Goal: Use online tool/utility

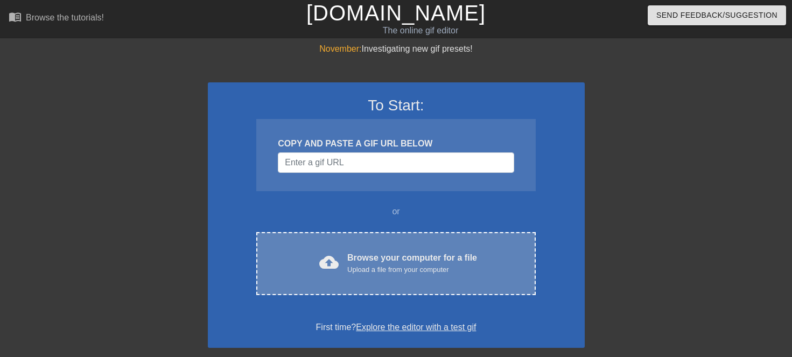
click at [302, 271] on div "cloud_upload Browse your computer for a file Upload a file from your computer" at bounding box center [396, 263] width 234 height 24
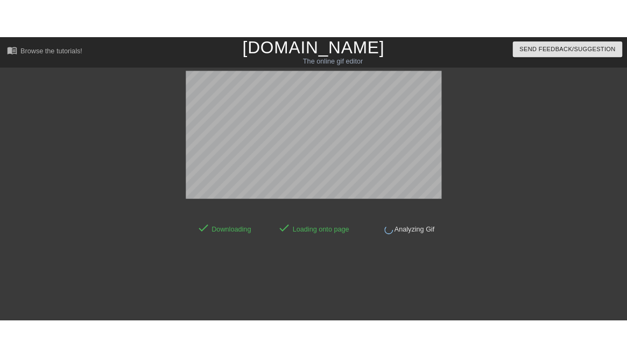
scroll to position [26, 0]
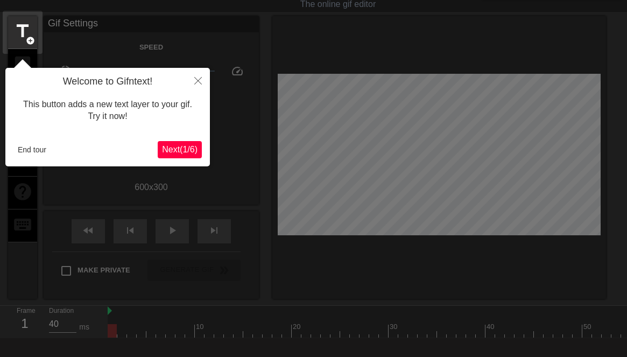
click at [172, 146] on span "Next ( 1 / 6 )" at bounding box center [180, 149] width 36 height 9
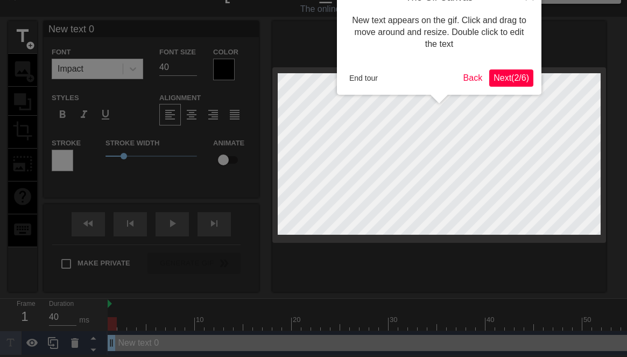
scroll to position [0, 0]
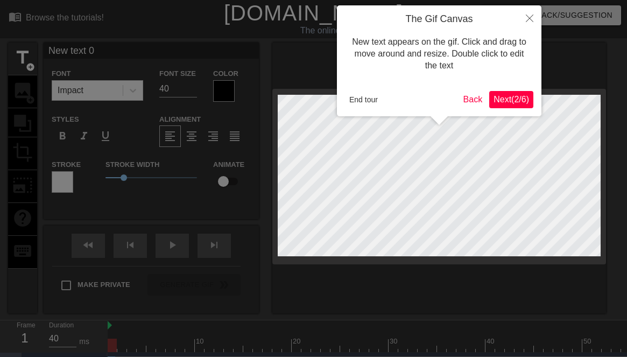
click at [510, 93] on button "Next ( 2 / 6 )" at bounding box center [511, 99] width 44 height 17
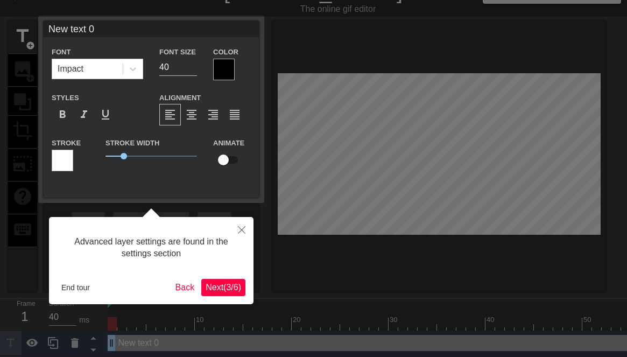
click at [227, 287] on span "Next ( 3 / 6 )" at bounding box center [224, 287] width 36 height 9
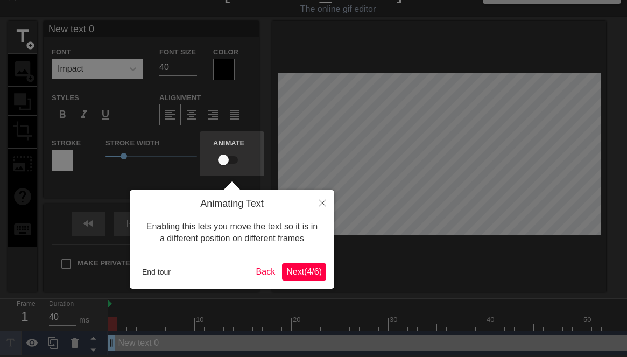
scroll to position [0, 0]
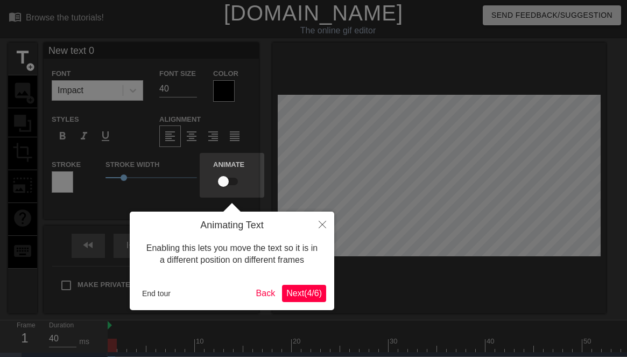
click at [295, 292] on span "Next ( 4 / 6 )" at bounding box center [304, 293] width 36 height 9
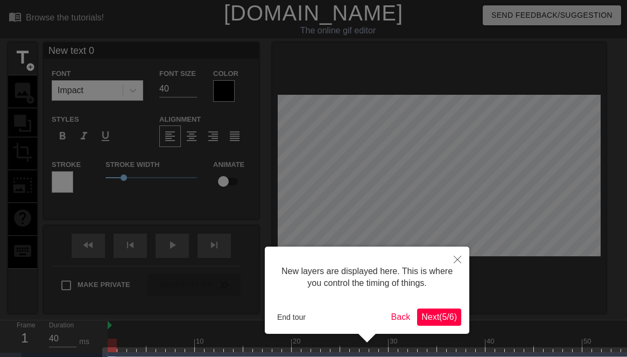
scroll to position [30, 0]
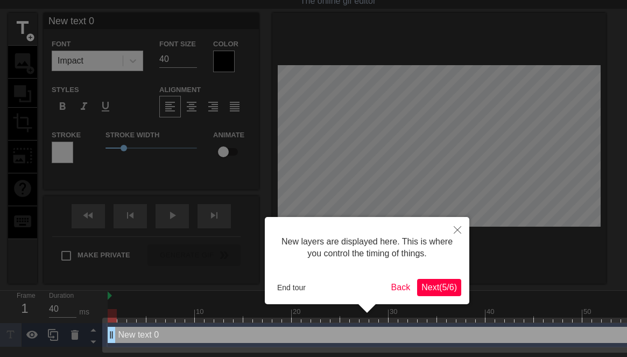
click at [442, 286] on span "Next ( 5 / 6 )" at bounding box center [440, 287] width 36 height 9
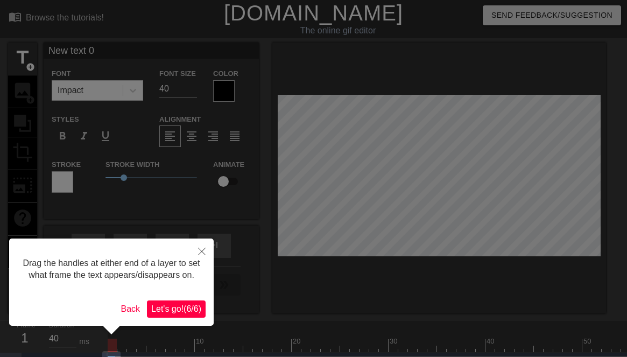
click at [194, 313] on span "Let's go! ( 6 / 6 )" at bounding box center [176, 308] width 50 height 9
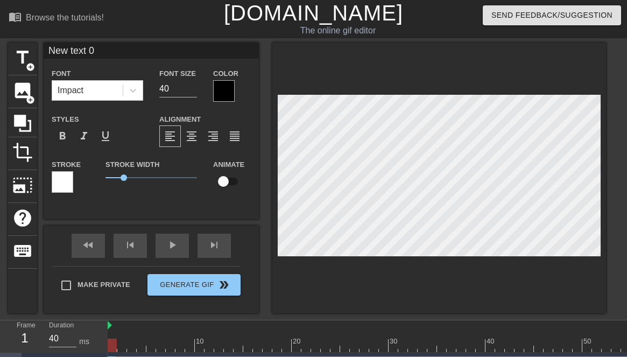
type input "Newtext 0"
type textarea "Newtext 0"
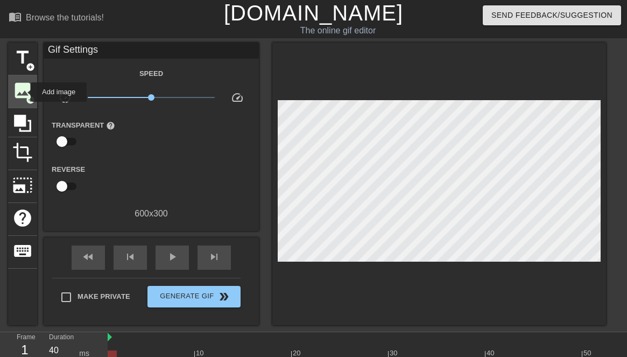
click at [24, 92] on span "image" at bounding box center [22, 90] width 20 height 20
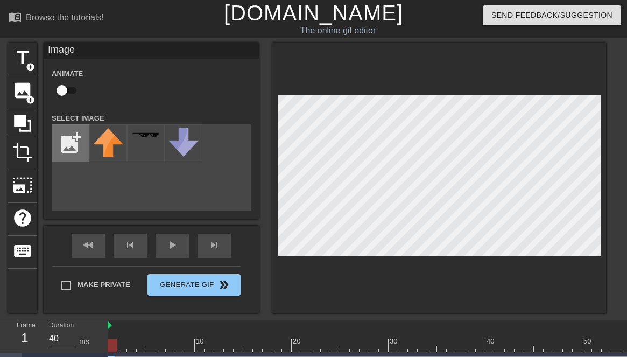
click at [61, 144] on input "file" at bounding box center [70, 143] width 37 height 37
type input "C:\fakepath\gdpr-compliant.6f6aef57.webp"
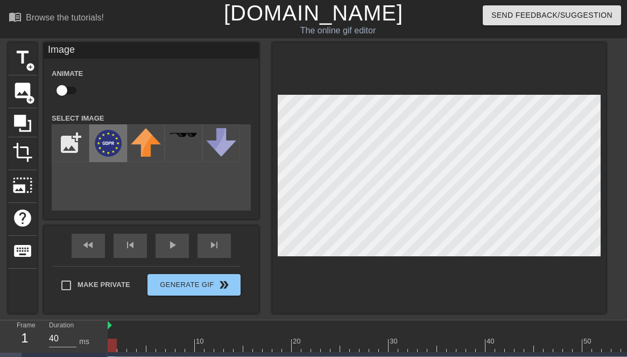
click at [106, 146] on img at bounding box center [108, 143] width 30 height 30
click at [65, 89] on input "checkbox" at bounding box center [61, 90] width 61 height 20
checkbox input "true"
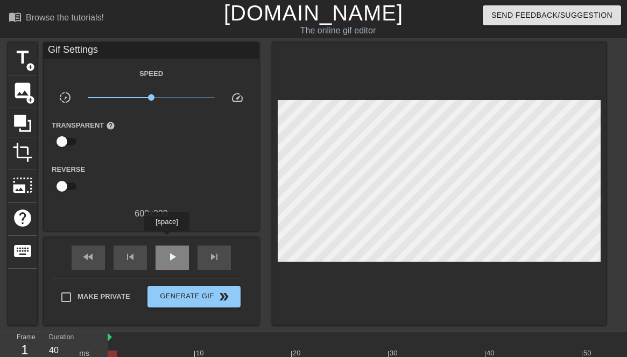
click at [168, 239] on div "fast_rewind skip_previous play_arrow skip_next" at bounding box center [152, 257] width 176 height 40
click at [171, 256] on span "play_arrow" at bounding box center [172, 256] width 13 height 13
click at [171, 256] on span "pause" at bounding box center [172, 256] width 13 height 13
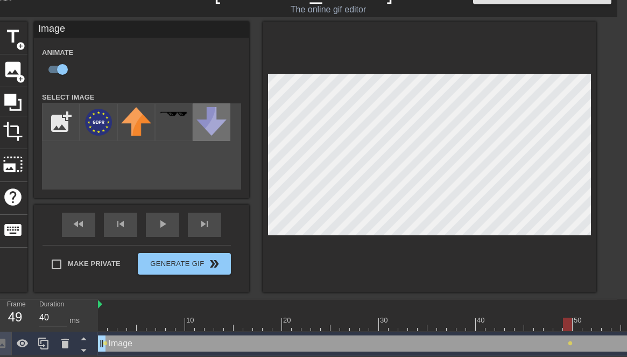
scroll to position [22, 10]
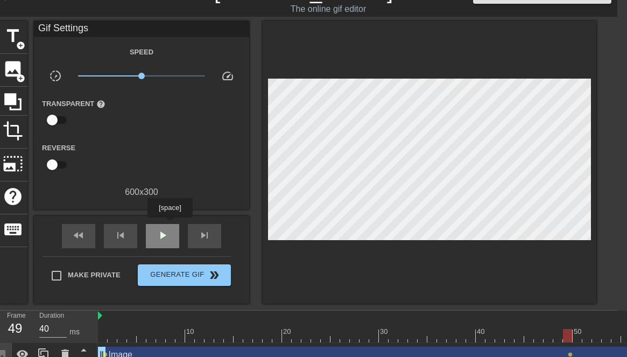
click at [171, 225] on div "play_arrow" at bounding box center [162, 236] width 33 height 24
click at [168, 229] on span "pause" at bounding box center [162, 235] width 13 height 13
drag, startPoint x: 338, startPoint y: 334, endPoint x: 174, endPoint y: 320, distance: 163.8
click at [174, 320] on div "10 20 30 40 50 60 70" at bounding box center [437, 327] width 678 height 32
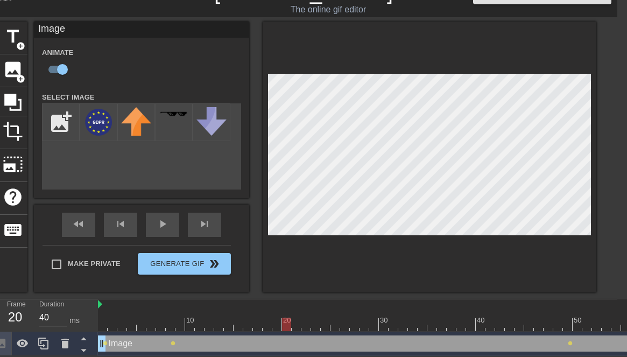
drag, startPoint x: 172, startPoint y: 321, endPoint x: 284, endPoint y: 321, distance: 112.5
click at [284, 321] on div at bounding box center [286, 324] width 9 height 13
drag, startPoint x: 286, startPoint y: 324, endPoint x: 369, endPoint y: 315, distance: 82.9
click at [369, 315] on div "10 20 30 40 50 60 70" at bounding box center [437, 315] width 678 height 32
drag, startPoint x: 363, startPoint y: 325, endPoint x: 468, endPoint y: 327, distance: 104.5
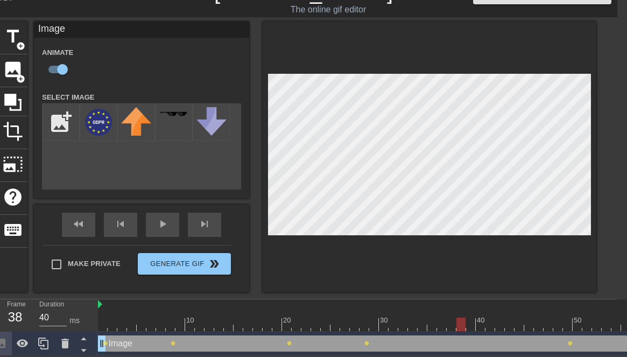
click at [466, 327] on div at bounding box center [461, 324] width 9 height 13
drag, startPoint x: 473, startPoint y: 322, endPoint x: 508, endPoint y: 317, distance: 35.3
click at [508, 318] on div at bounding box center [509, 324] width 9 height 13
drag, startPoint x: 508, startPoint y: 325, endPoint x: 572, endPoint y: 319, distance: 64.8
click at [572, 319] on div at bounding box center [437, 324] width 678 height 13
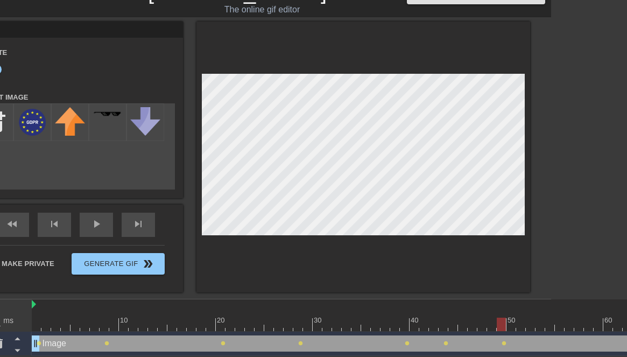
scroll to position [22, 80]
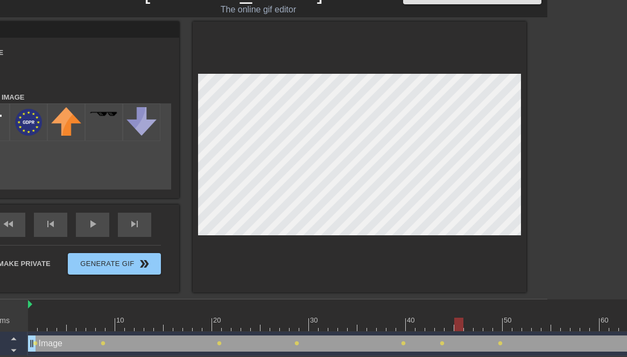
drag, startPoint x: 498, startPoint y: 326, endPoint x: 458, endPoint y: 326, distance: 39.9
click at [458, 326] on div at bounding box center [458, 324] width 9 height 13
drag, startPoint x: 457, startPoint y: 320, endPoint x: 596, endPoint y: 321, distance: 138.9
click at [596, 321] on div at bounding box center [594, 324] width 9 height 13
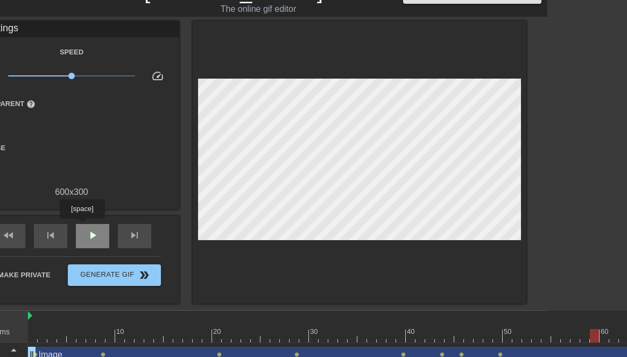
click at [83, 226] on div "play_arrow" at bounding box center [92, 236] width 33 height 24
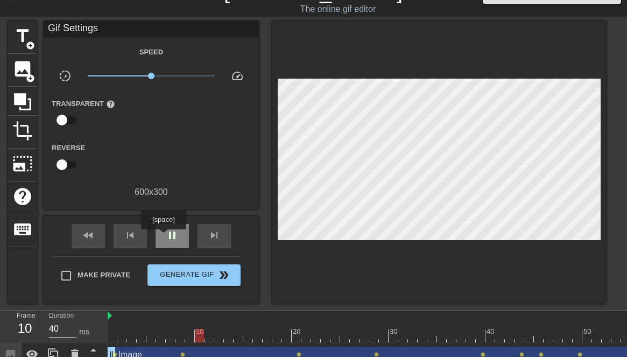
click at [165, 237] on div "pause" at bounding box center [172, 236] width 33 height 24
drag, startPoint x: 206, startPoint y: 333, endPoint x: 141, endPoint y: 323, distance: 65.3
click at [141, 323] on div "10 20 30 40 50 60 70" at bounding box center [447, 327] width 678 height 32
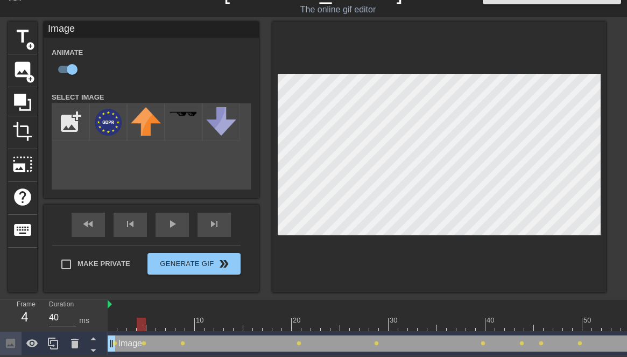
click at [145, 320] on div at bounding box center [141, 324] width 9 height 13
drag, startPoint x: 142, startPoint y: 322, endPoint x: 172, endPoint y: 318, distance: 30.9
click at [172, 318] on div at bounding box center [170, 324] width 9 height 13
drag, startPoint x: 170, startPoint y: 325, endPoint x: 177, endPoint y: 318, distance: 9.9
click at [177, 318] on div at bounding box center [180, 324] width 9 height 13
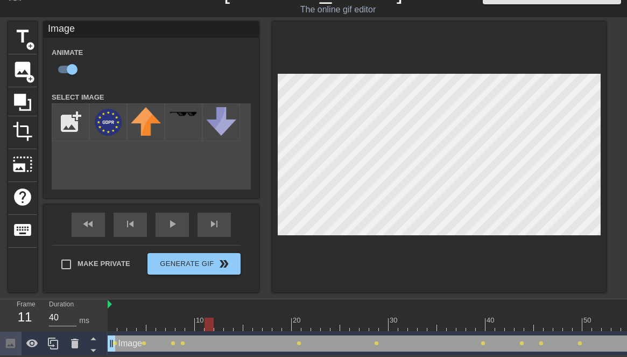
drag, startPoint x: 180, startPoint y: 325, endPoint x: 206, endPoint y: 319, distance: 25.9
click at [206, 319] on div at bounding box center [209, 324] width 9 height 13
drag, startPoint x: 210, startPoint y: 324, endPoint x: 228, endPoint y: 320, distance: 18.1
click at [228, 320] on div at bounding box center [228, 324] width 9 height 13
drag, startPoint x: 229, startPoint y: 321, endPoint x: 256, endPoint y: 319, distance: 27.1
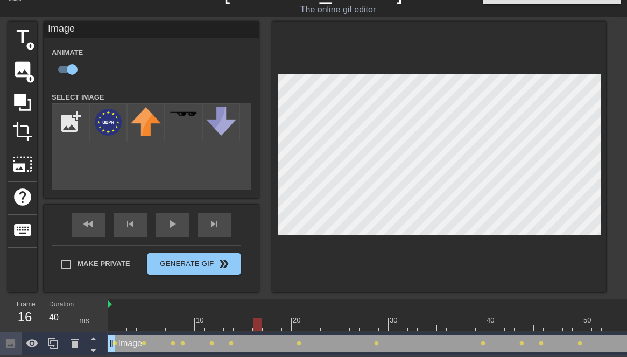
click at [256, 319] on div at bounding box center [257, 324] width 9 height 13
drag, startPoint x: 259, startPoint y: 320, endPoint x: 284, endPoint y: 318, distance: 24.9
click at [284, 318] on div at bounding box center [286, 324] width 9 height 13
drag, startPoint x: 287, startPoint y: 322, endPoint x: 307, endPoint y: 320, distance: 20.0
click at [307, 320] on div at bounding box center [306, 324] width 9 height 13
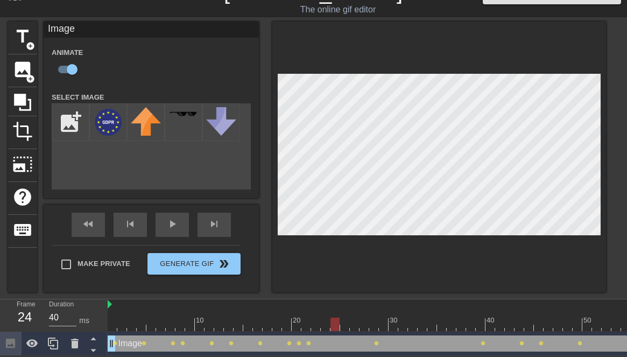
drag, startPoint x: 305, startPoint y: 326, endPoint x: 332, endPoint y: 321, distance: 27.9
click at [332, 321] on div at bounding box center [335, 324] width 9 height 13
drag, startPoint x: 338, startPoint y: 320, endPoint x: 356, endPoint y: 319, distance: 18.9
click at [356, 319] on div at bounding box center [354, 324] width 9 height 13
drag, startPoint x: 355, startPoint y: 321, endPoint x: 369, endPoint y: 319, distance: 14.6
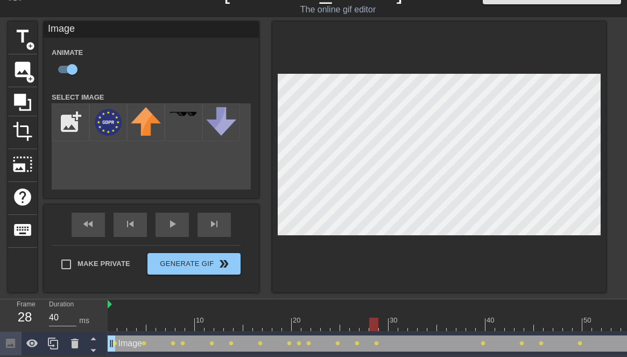
click at [369, 319] on div at bounding box center [373, 324] width 9 height 13
drag, startPoint x: 375, startPoint y: 320, endPoint x: 394, endPoint y: 318, distance: 19.6
click at [394, 318] on div at bounding box center [393, 324] width 9 height 13
drag, startPoint x: 394, startPoint y: 318, endPoint x: 408, endPoint y: 316, distance: 14.2
click at [408, 316] on div "10 20 30 40 50 60 70" at bounding box center [447, 315] width 678 height 32
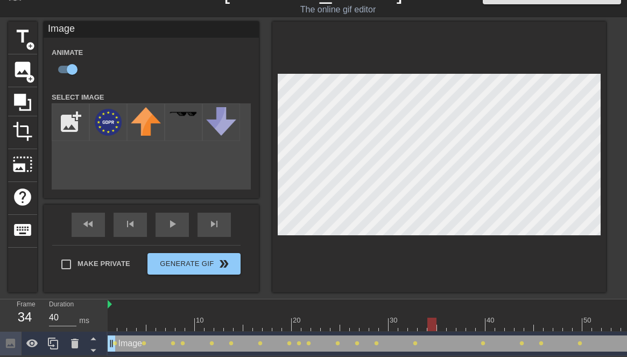
drag, startPoint x: 414, startPoint y: 320, endPoint x: 432, endPoint y: 320, distance: 17.8
click at [432, 320] on div at bounding box center [432, 324] width 9 height 13
drag, startPoint x: 433, startPoint y: 327, endPoint x: 450, endPoint y: 326, distance: 16.2
click at [450, 326] on div at bounding box center [451, 324] width 9 height 13
drag, startPoint x: 454, startPoint y: 322, endPoint x: 516, endPoint y: 324, distance: 62.0
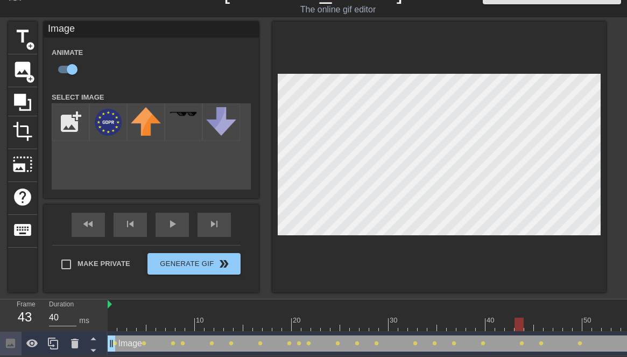
click at [516, 324] on div at bounding box center [519, 324] width 9 height 13
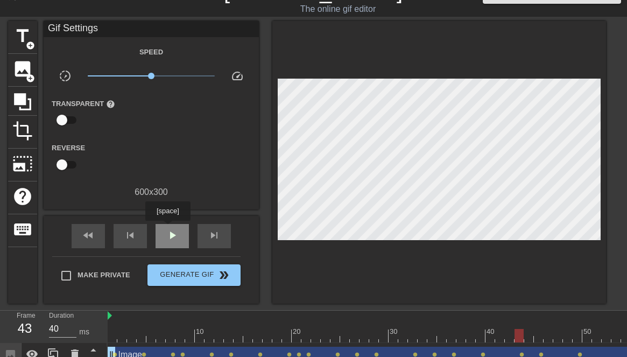
click at [169, 228] on div "play_arrow" at bounding box center [172, 236] width 33 height 24
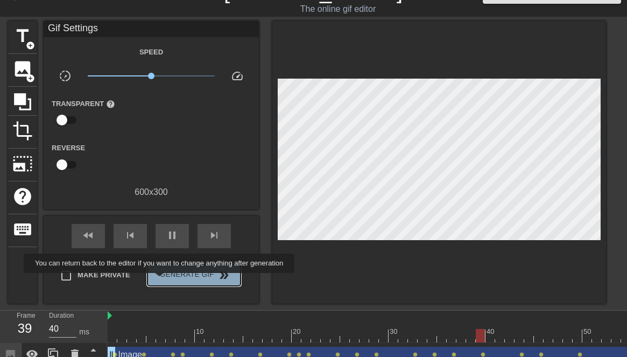
click at [166, 281] on span "Generate Gif double_arrow" at bounding box center [194, 275] width 85 height 13
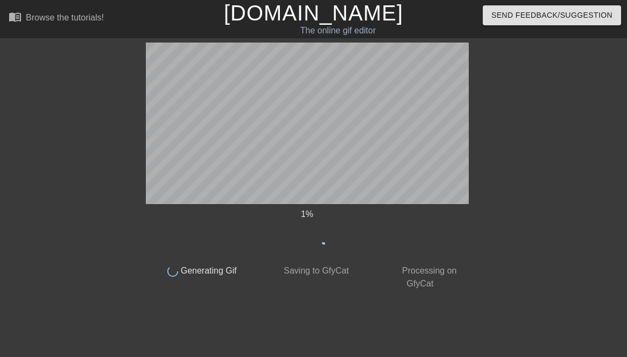
scroll to position [0, 0]
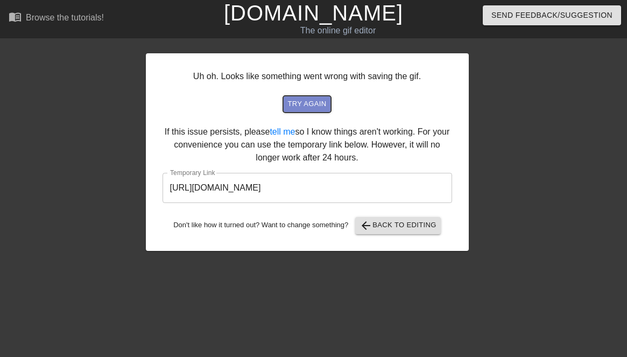
click at [302, 102] on span "try again" at bounding box center [307, 104] width 39 height 12
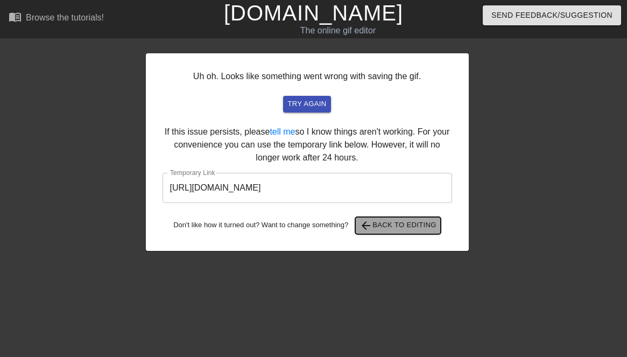
click at [373, 223] on span "arrow_back" at bounding box center [366, 225] width 13 height 13
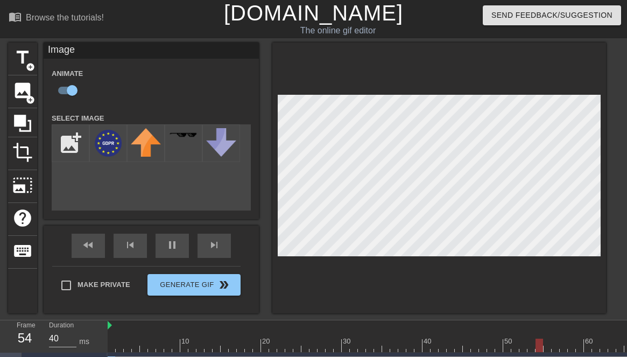
click at [334, 286] on div at bounding box center [439, 178] width 334 height 271
